Goal: Entertainment & Leisure: Consume media (video, audio)

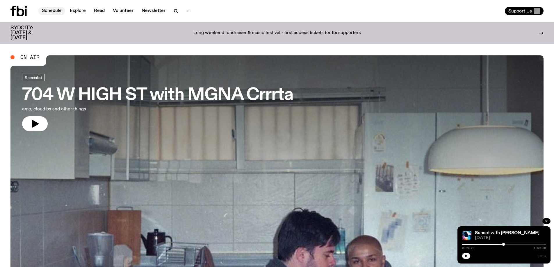
click at [51, 12] on link "Schedule" at bounding box center [51, 11] width 27 height 8
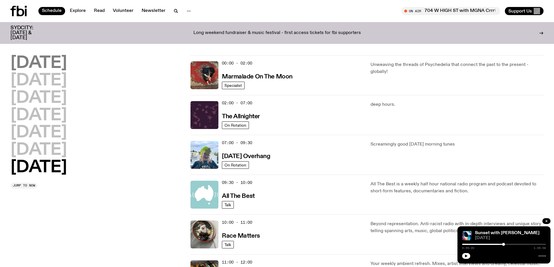
click at [33, 63] on h2 "[DATE]" at bounding box center [38, 63] width 56 height 16
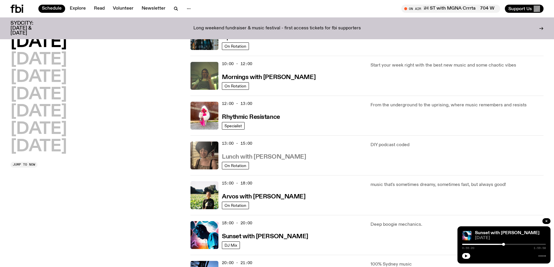
scroll to position [104, 0]
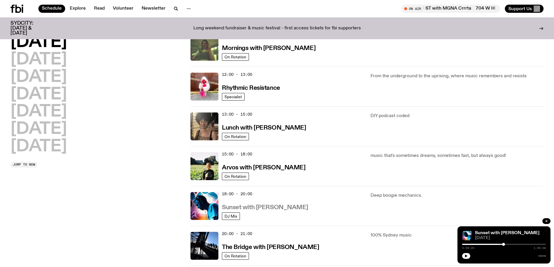
click at [243, 208] on h3 "Sunset with [PERSON_NAME]" at bounding box center [265, 208] width 86 height 6
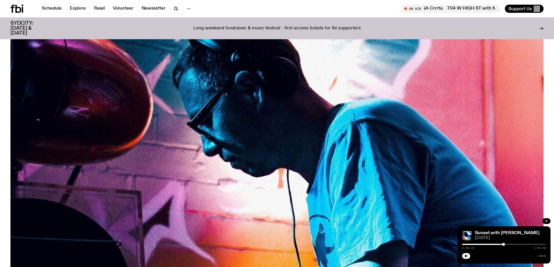
scroll to position [325, 0]
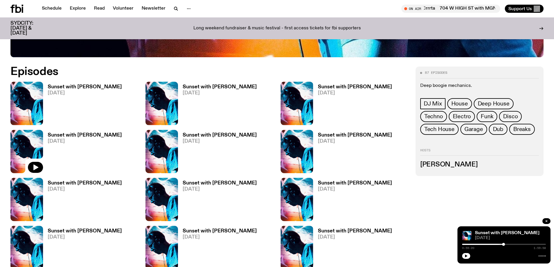
click at [192, 137] on h3 "Sunset with [PERSON_NAME]" at bounding box center [220, 135] width 74 height 5
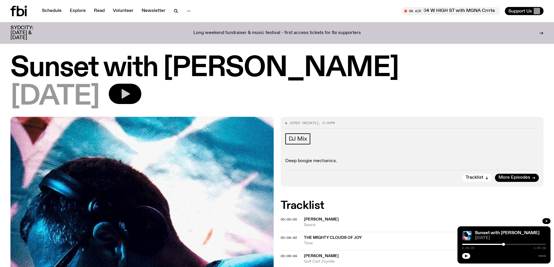
click at [131, 89] on icon "button" at bounding box center [125, 94] width 12 height 12
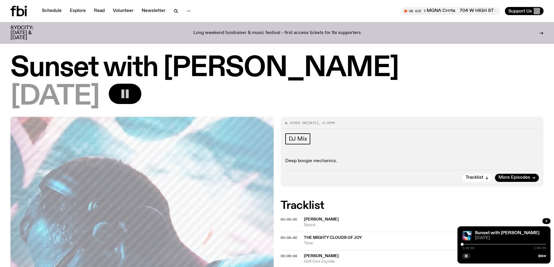
click at [232, 103] on div "[DATE]" at bounding box center [276, 97] width 533 height 26
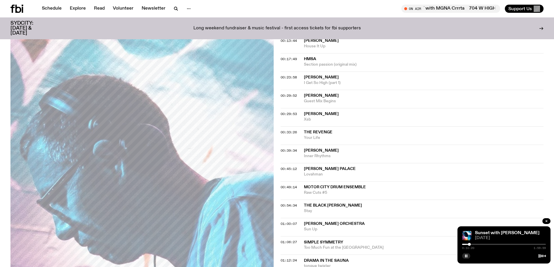
scroll to position [229, 0]
